Goal: Task Accomplishment & Management: Manage account settings

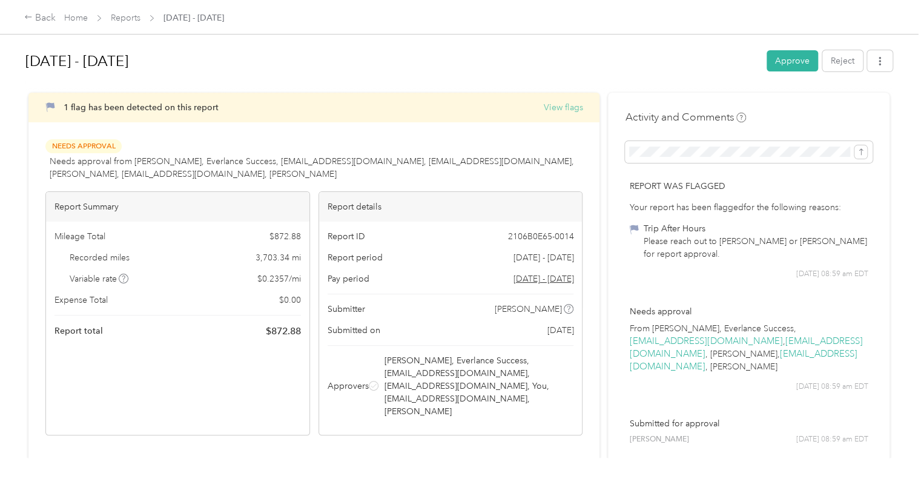
click at [555, 104] on button "View flags" at bounding box center [562, 107] width 39 height 13
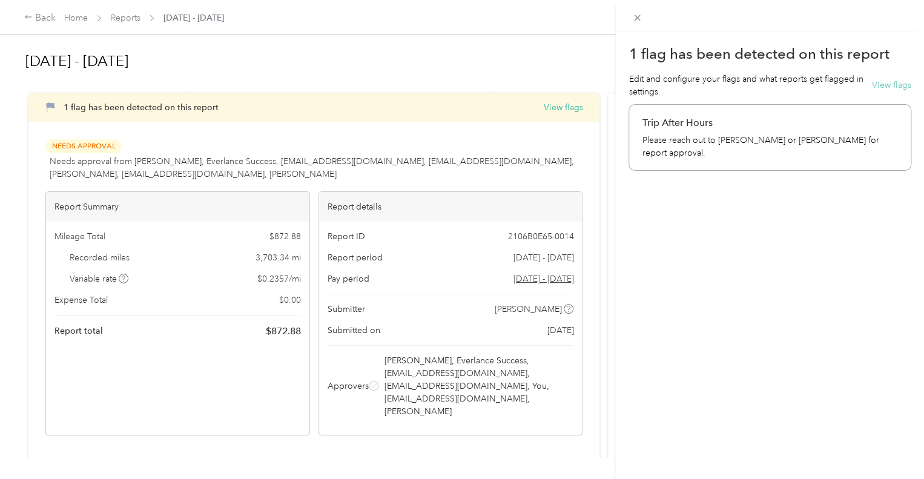
click at [892, 82] on button "View flags" at bounding box center [891, 85] width 39 height 13
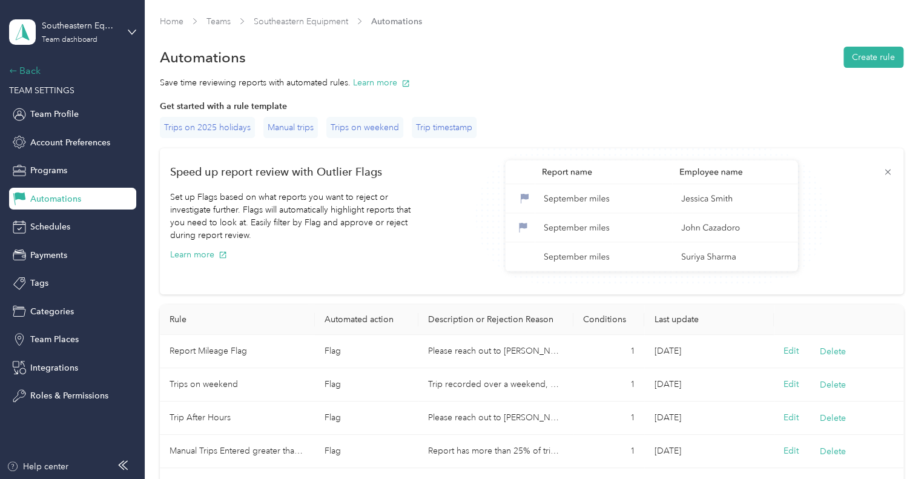
click at [27, 72] on div "Back" at bounding box center [69, 71] width 121 height 15
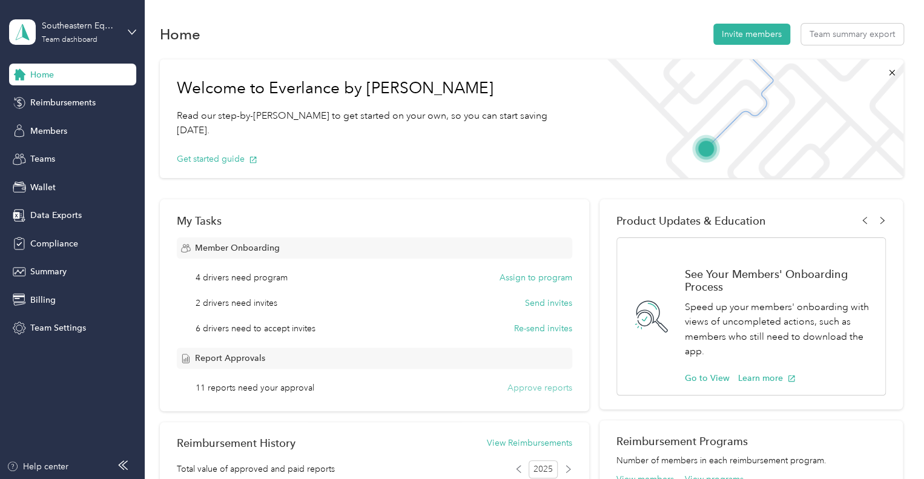
click at [535, 386] on button "Approve reports" at bounding box center [539, 388] width 65 height 13
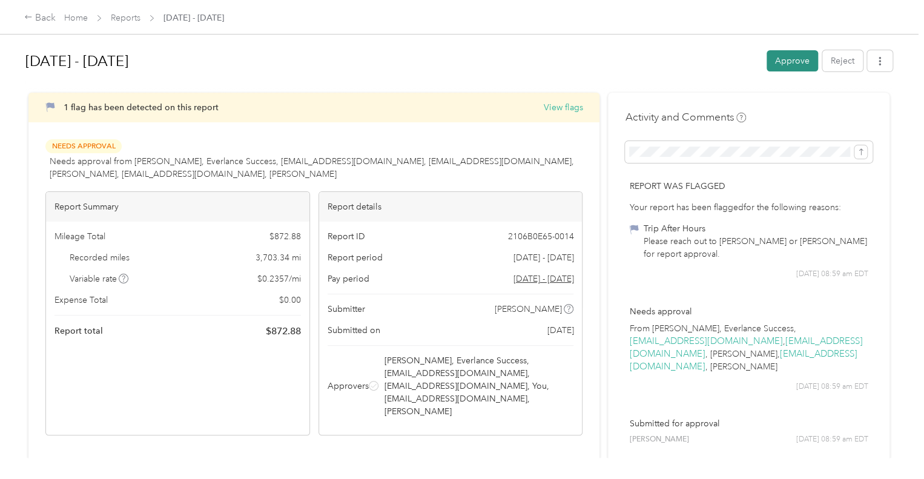
click at [773, 60] on button "Approve" at bounding box center [792, 60] width 51 height 21
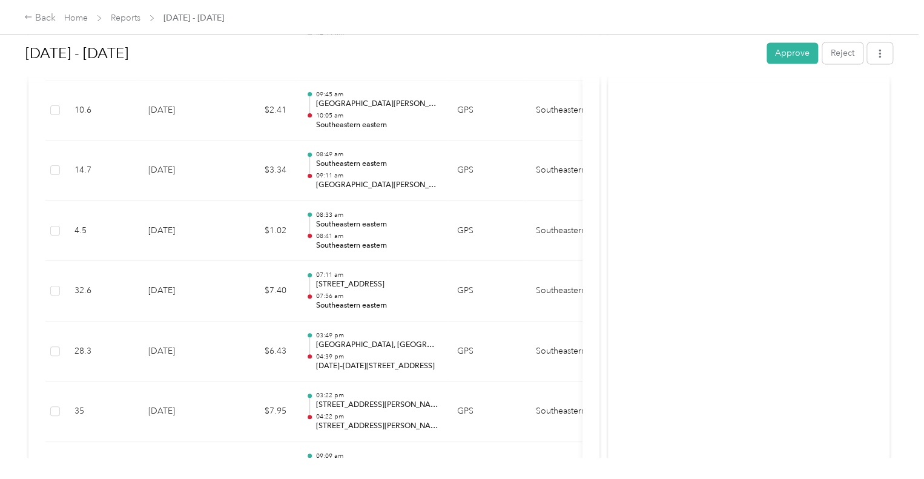
scroll to position [5753, 0]
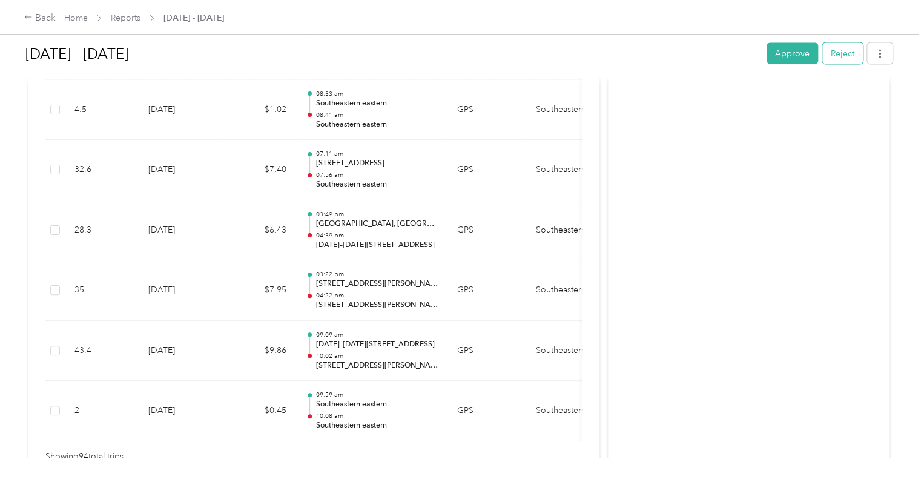
click at [846, 47] on button "Reject" at bounding box center [842, 52] width 41 height 21
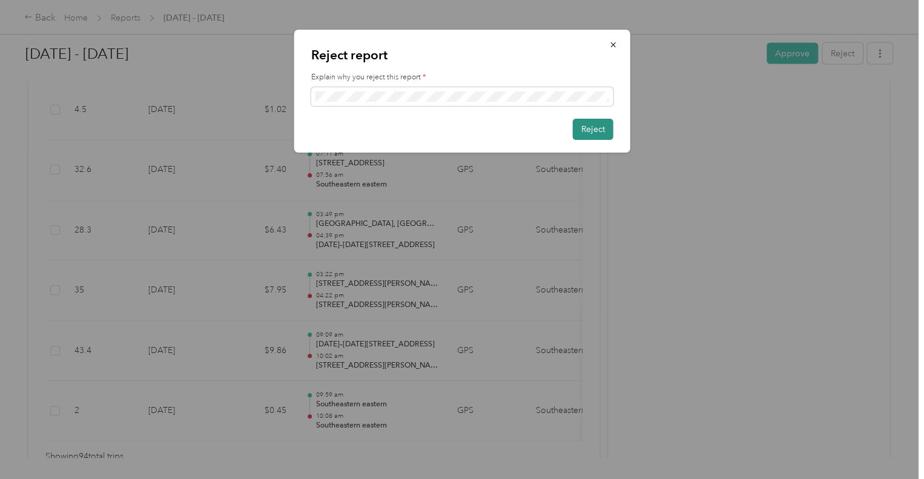
click at [588, 130] on button "Reject" at bounding box center [593, 129] width 41 height 21
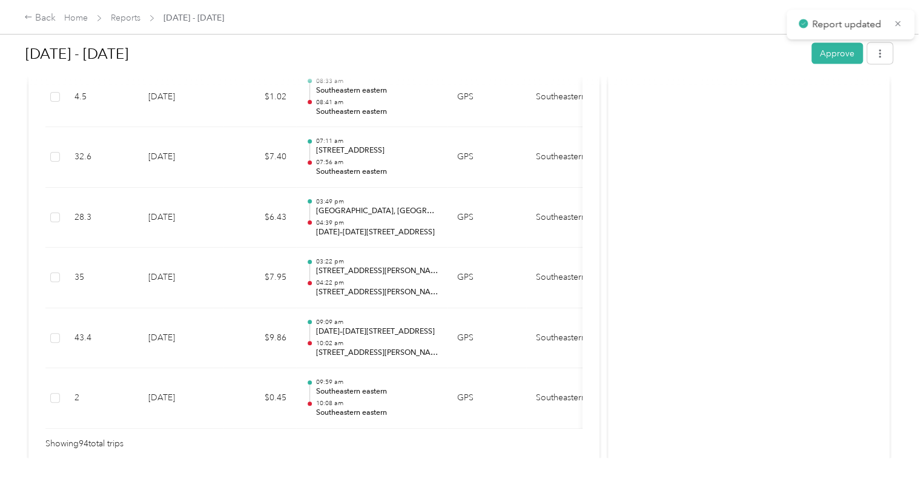
scroll to position [5740, 0]
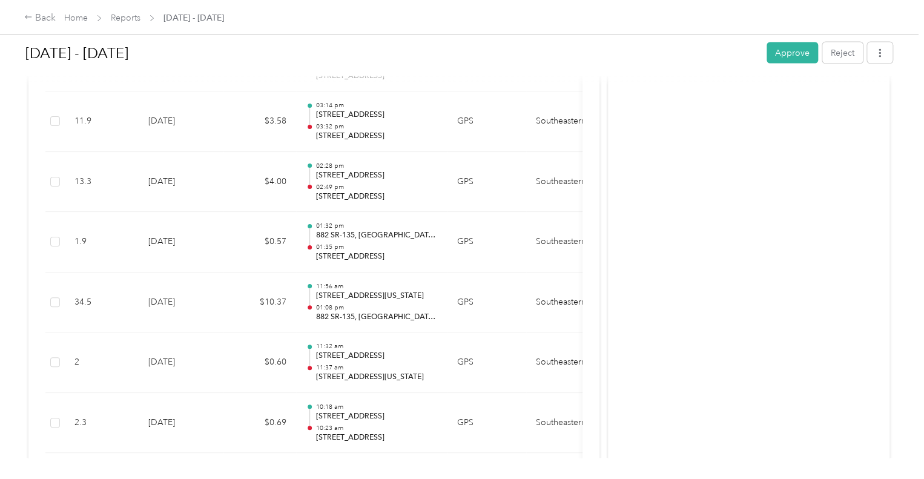
scroll to position [3573, 0]
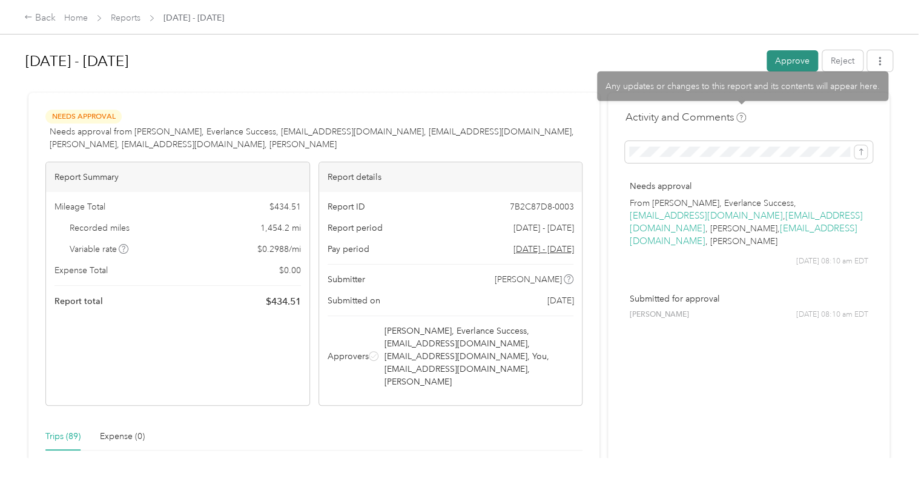
click at [773, 60] on button "Approve" at bounding box center [792, 60] width 51 height 21
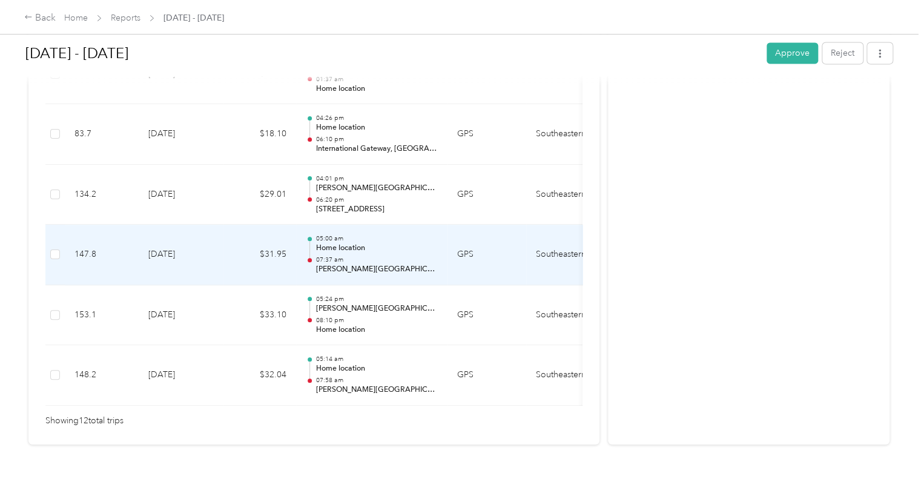
scroll to position [880, 0]
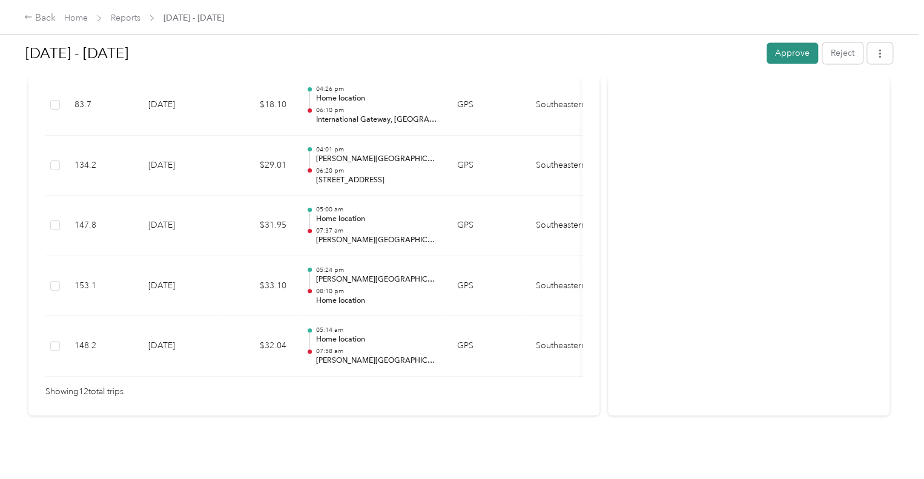
click at [776, 55] on button "Approve" at bounding box center [792, 52] width 51 height 21
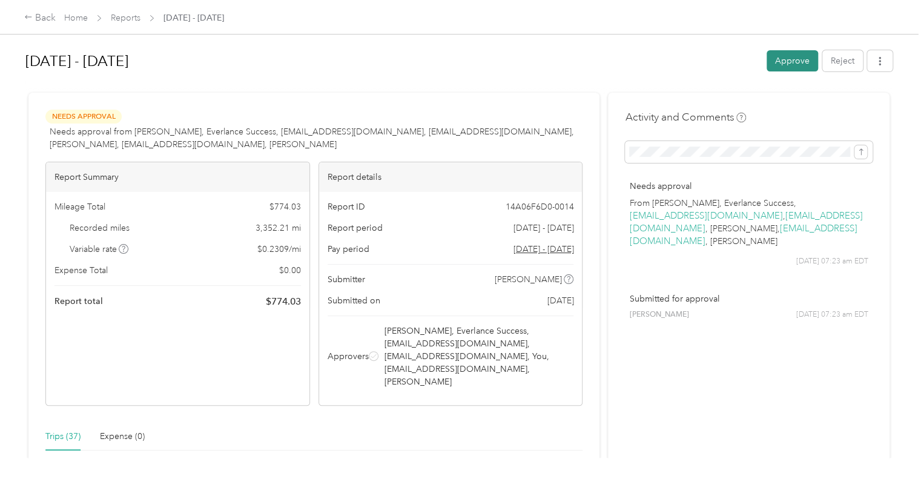
click at [772, 55] on button "Approve" at bounding box center [792, 60] width 51 height 21
click at [780, 67] on button "Approve" at bounding box center [792, 60] width 51 height 21
click at [787, 64] on button "Approve" at bounding box center [792, 60] width 51 height 21
click at [786, 60] on button "Approve" at bounding box center [792, 60] width 51 height 21
click at [792, 57] on button "Approve" at bounding box center [792, 60] width 51 height 21
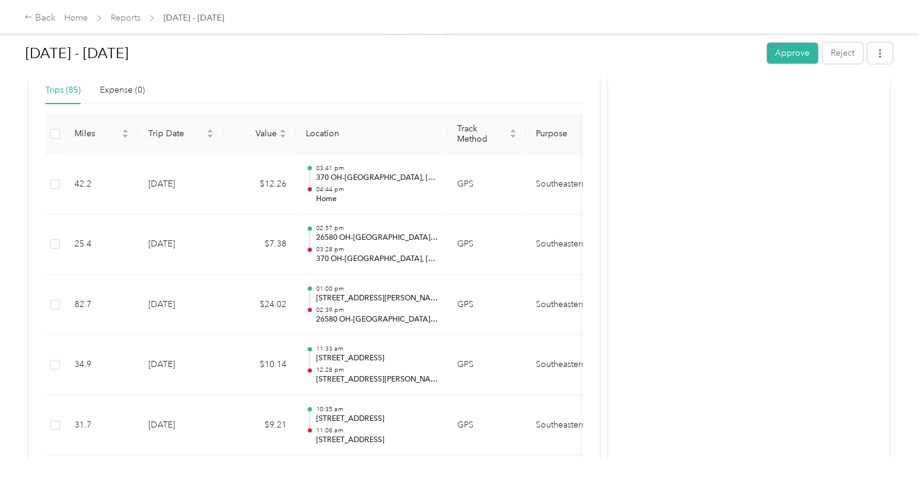
scroll to position [303, 0]
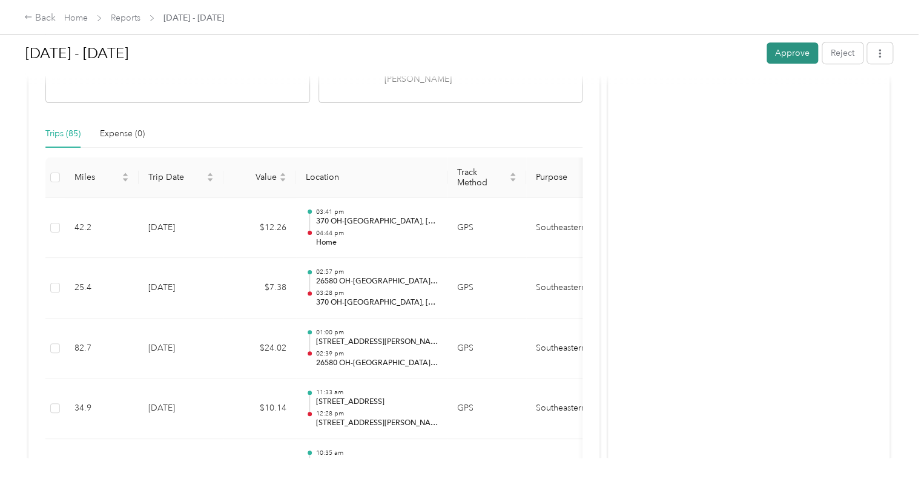
click at [795, 47] on button "Approve" at bounding box center [792, 52] width 51 height 21
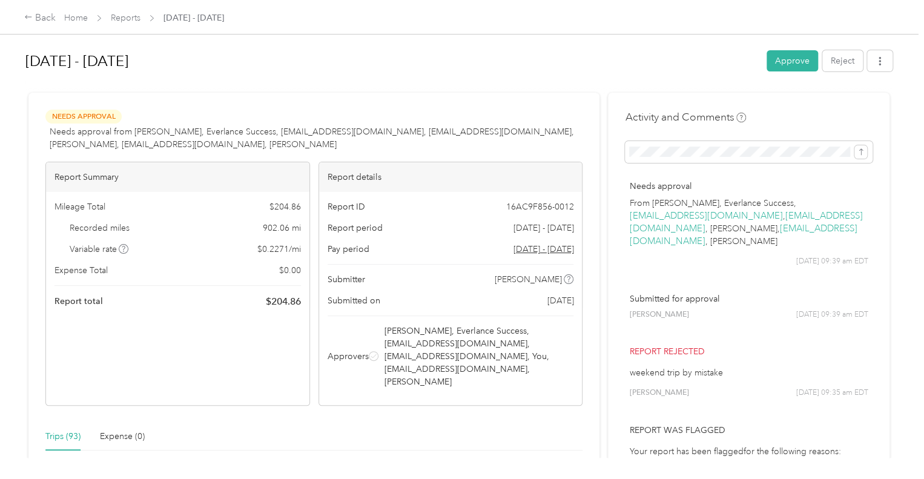
drag, startPoint x: 709, startPoint y: 399, endPoint x: 702, endPoint y: 391, distance: 9.9
click at [705, 393] on div "Report rejected weekend trip by mistake [PERSON_NAME] [DATE] 09:35 am EDT" at bounding box center [749, 372] width 248 height 70
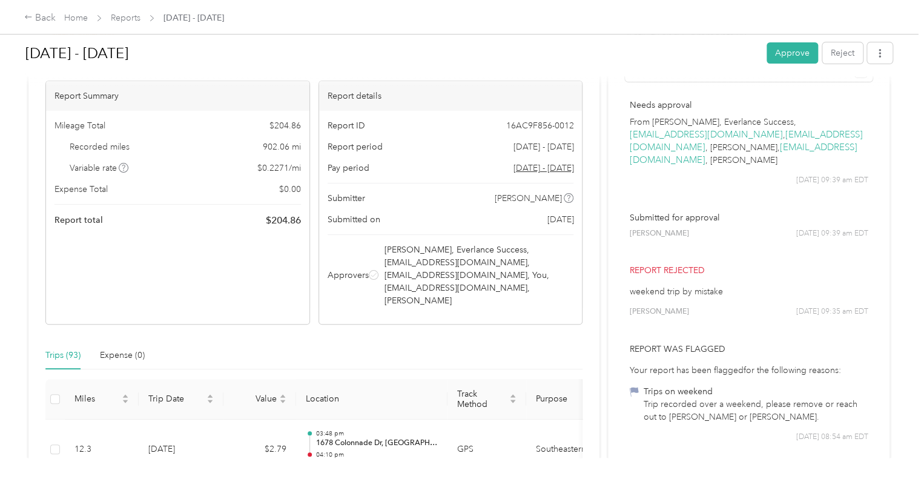
scroll to position [61, 0]
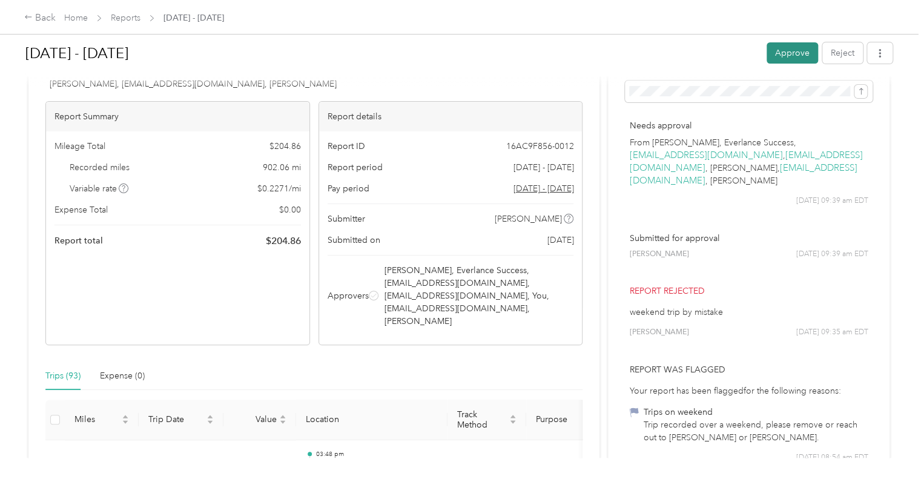
click at [792, 47] on button "Approve" at bounding box center [792, 52] width 51 height 21
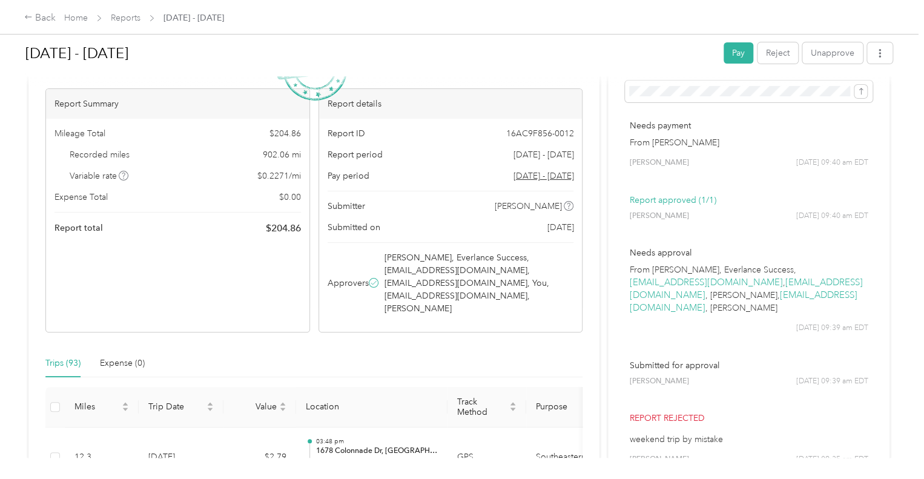
scroll to position [0, 0]
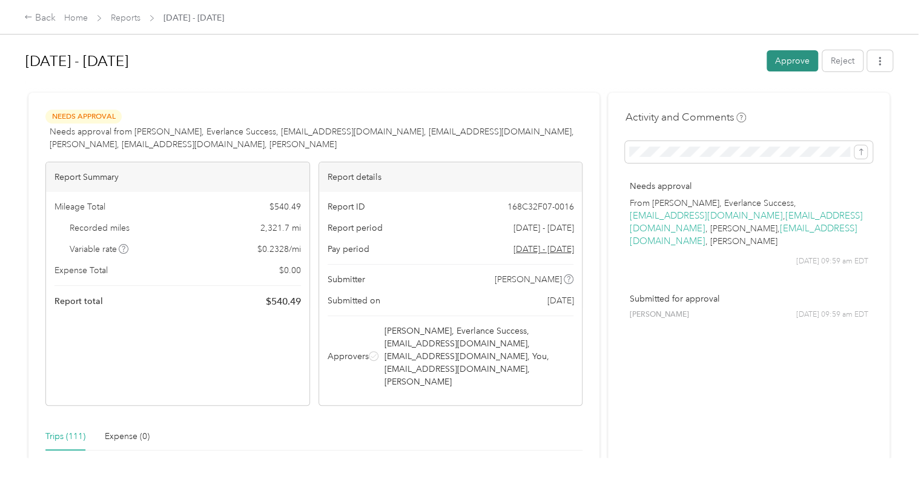
click at [783, 61] on button "Approve" at bounding box center [792, 60] width 51 height 21
